Goal: Task Accomplishment & Management: Manage account settings

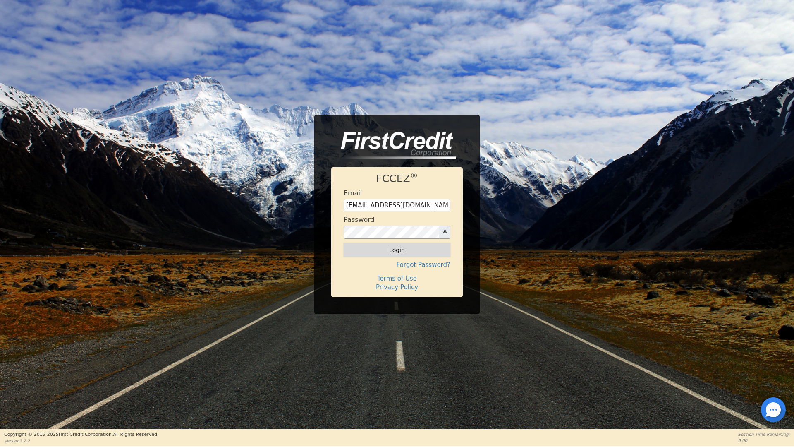
click at [390, 249] on button "Login" at bounding box center [397, 250] width 107 height 14
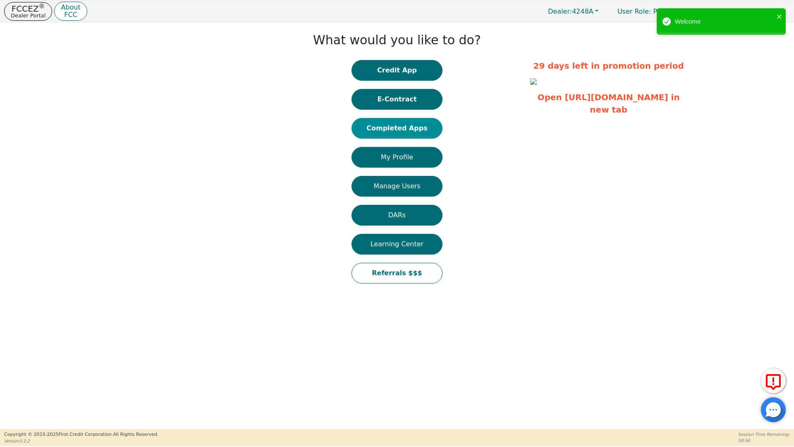
click at [411, 127] on button "Completed Apps" at bounding box center [396, 128] width 91 height 21
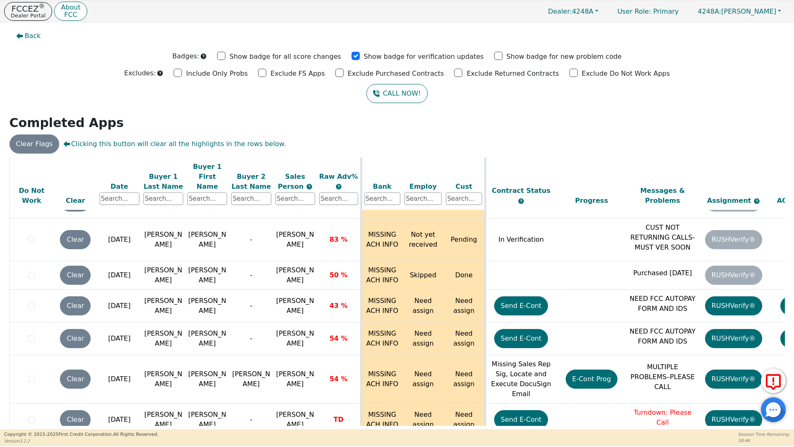
scroll to position [3559, 0]
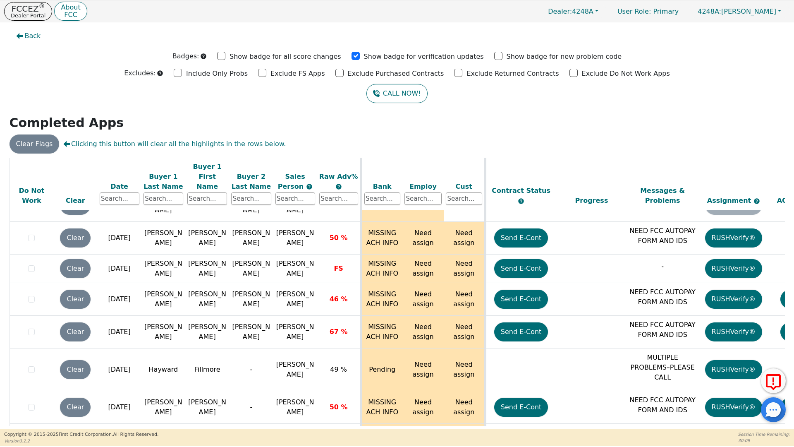
drag, startPoint x: 784, startPoint y: 418, endPoint x: 786, endPoint y: 376, distance: 41.8
click at [786, 376] on body "FCCEZ ® Dealer Portal About FCC Dealer: 4248A User Role : Primary 4248A: [PERSO…" at bounding box center [397, 223] width 794 height 446
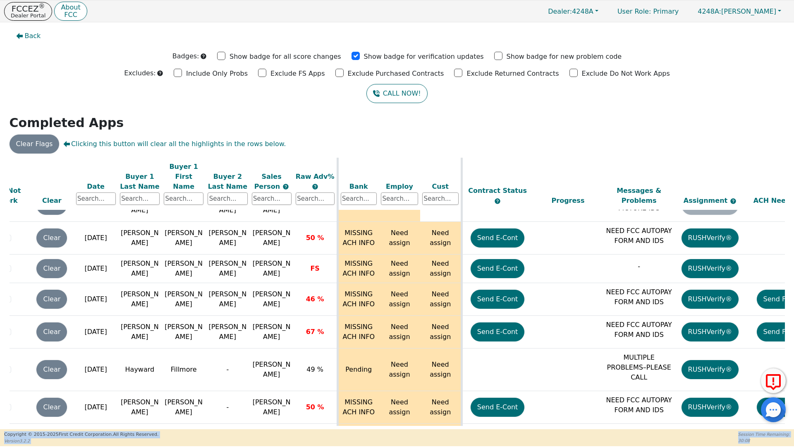
click at [29, 36] on span "Back" at bounding box center [33, 36] width 16 height 10
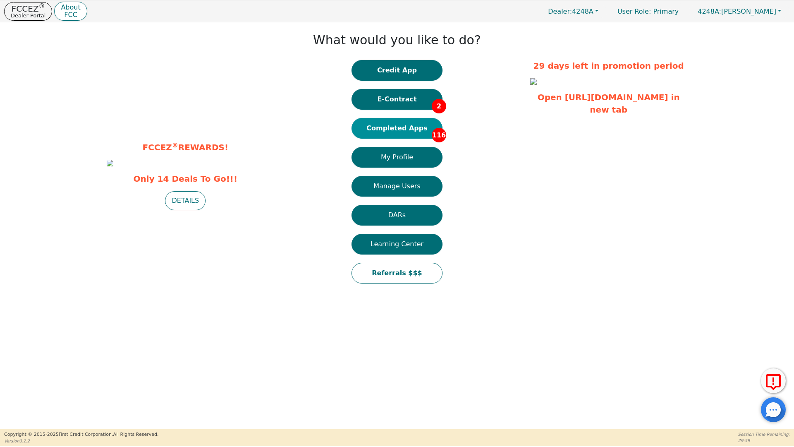
click at [405, 129] on button "Completed Apps 116" at bounding box center [396, 128] width 91 height 21
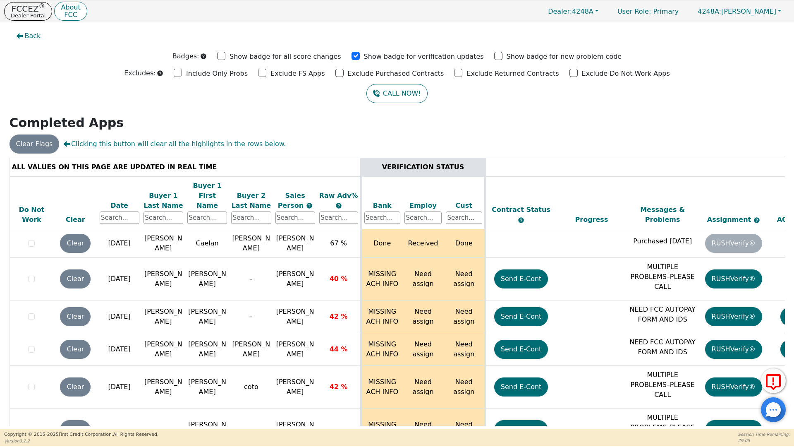
click at [791, 343] on div "Back Badges: Show badge for all score changes Show badge for verification updat…" at bounding box center [397, 225] width 794 height 406
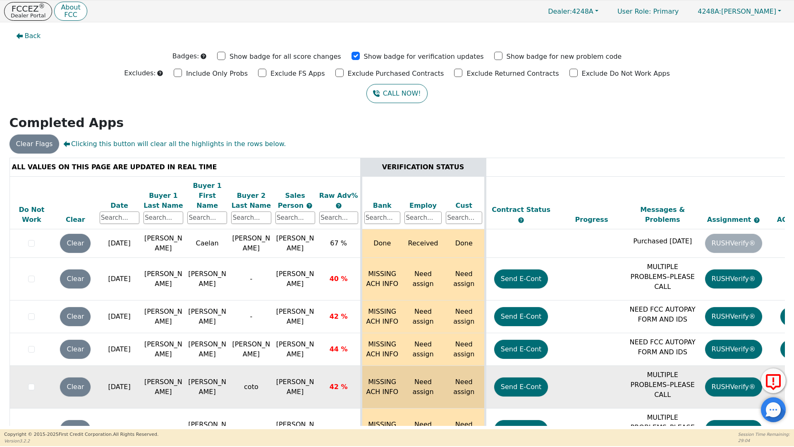
click at [779, 366] on td at bounding box center [804, 387] width 71 height 43
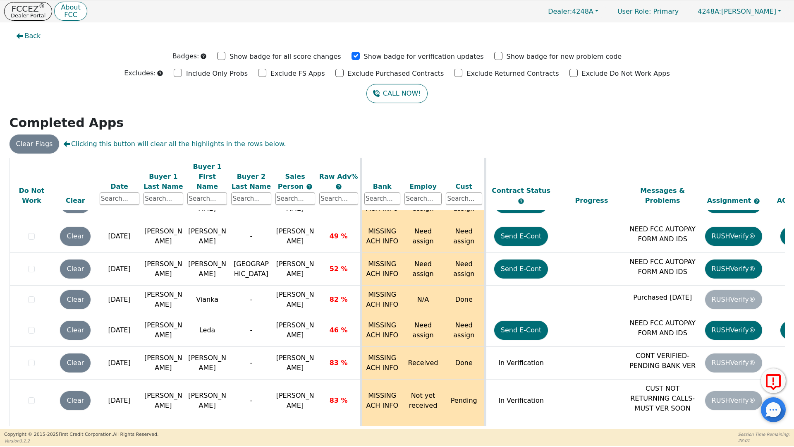
scroll to position [2939, 0]
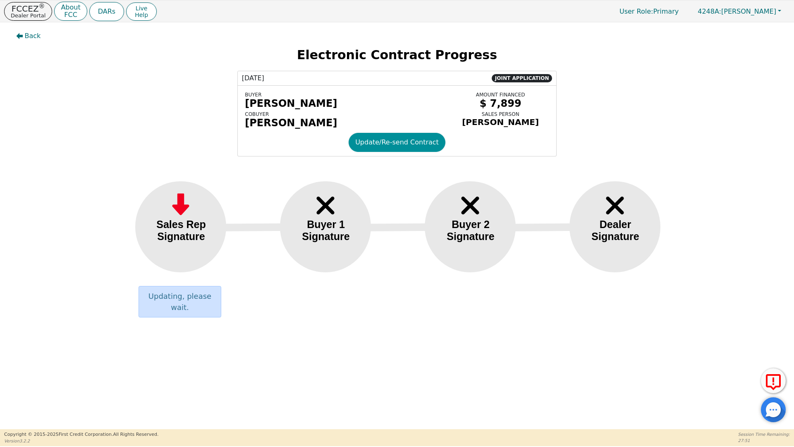
click at [404, 144] on button "Update/Re-send Contract" at bounding box center [397, 142] width 97 height 19
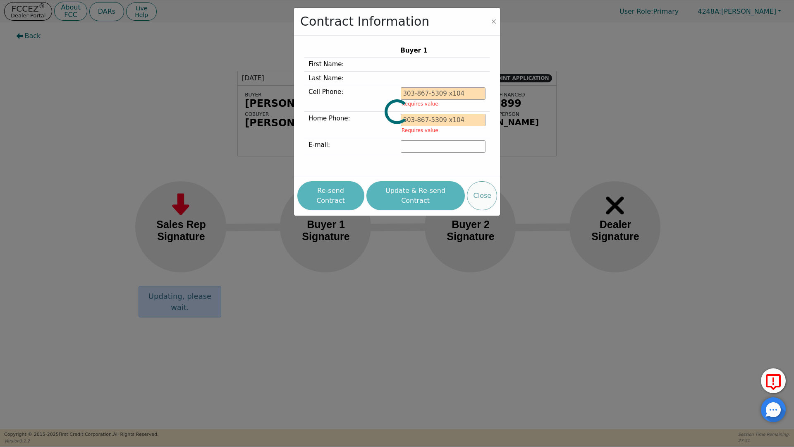
type input "[PHONE_NUMBER]"
type input "[EMAIL_ADDRESS][DOMAIN_NAME]"
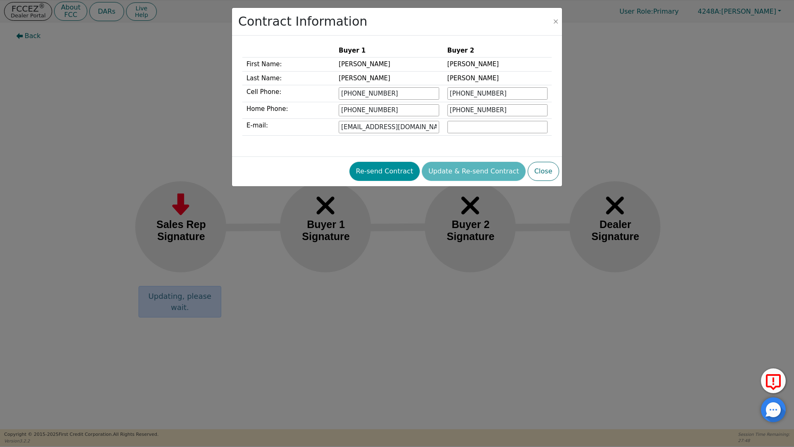
click at [400, 172] on button "Re-send Contract" at bounding box center [384, 171] width 70 height 19
